Goal: Check status

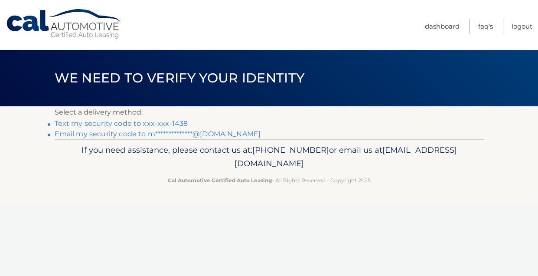
click at [176, 123] on link "Text my security code to xxx-xxx-1438" at bounding box center [122, 123] width 134 height 8
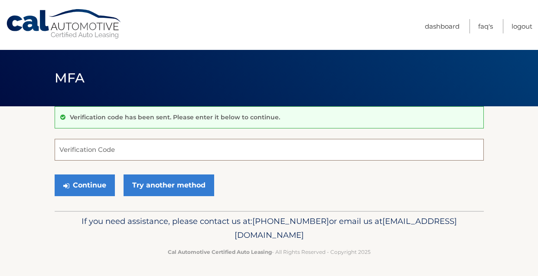
click at [160, 145] on input "Verification Code" at bounding box center [269, 150] width 429 height 22
type input "522532"
click at [55, 174] on button "Continue" at bounding box center [85, 185] width 60 height 22
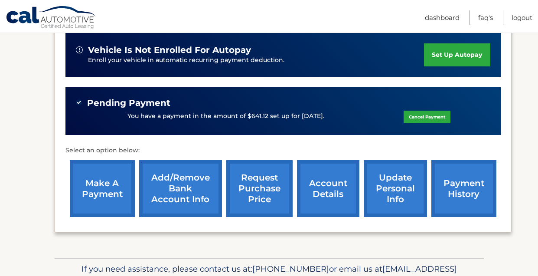
scroll to position [229, 0]
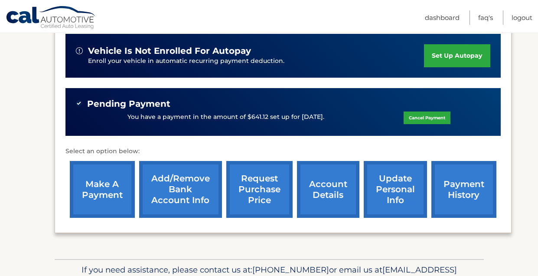
click at [459, 185] on link "payment history" at bounding box center [464, 189] width 65 height 57
click at [328, 184] on link "account details" at bounding box center [328, 189] width 62 height 57
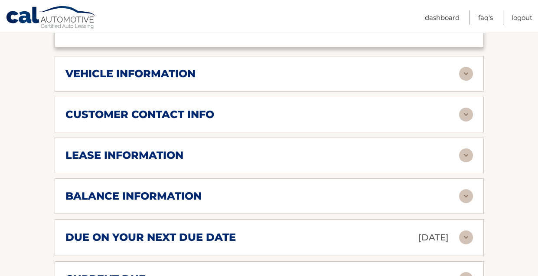
scroll to position [428, 0]
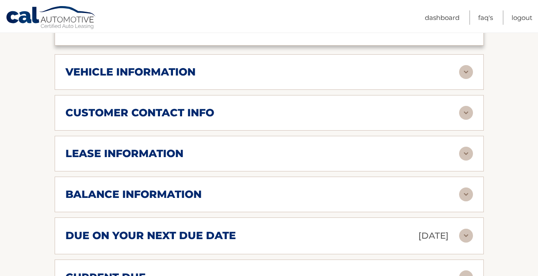
click at [100, 188] on h2 "balance information" at bounding box center [133, 194] width 136 height 13
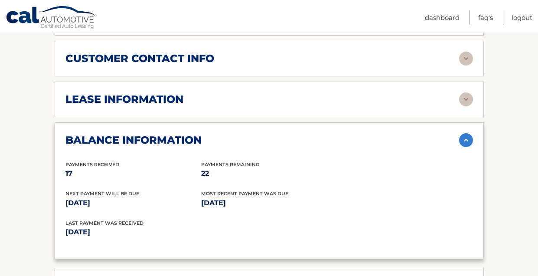
scroll to position [445, 0]
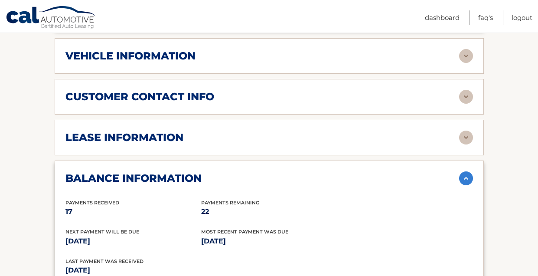
click at [117, 141] on h2 "lease information" at bounding box center [124, 137] width 118 height 13
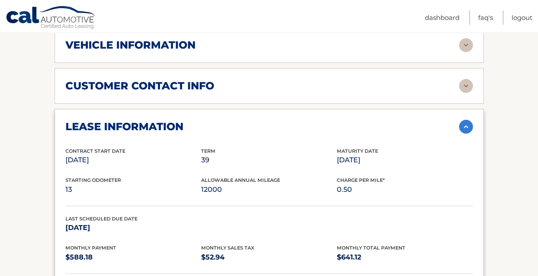
scroll to position [465, 0]
